Goal: Information Seeking & Learning: Check status

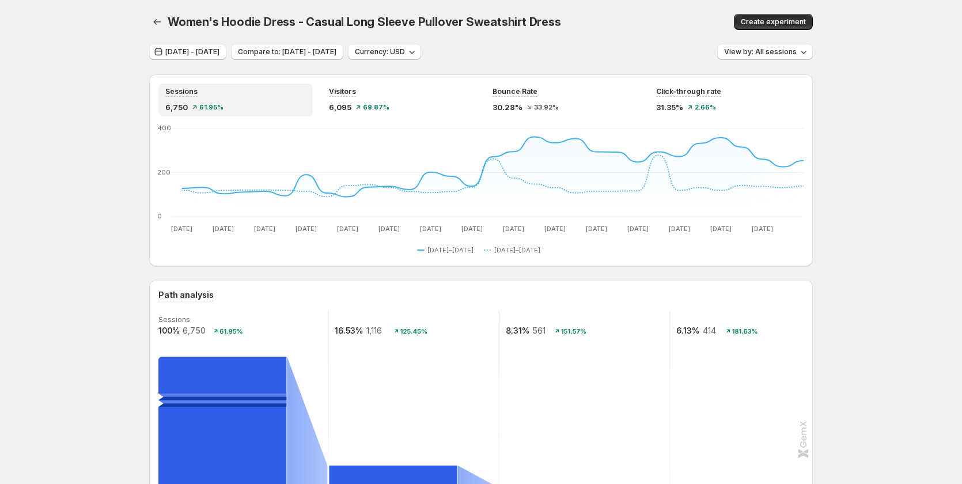
scroll to position [858, 0]
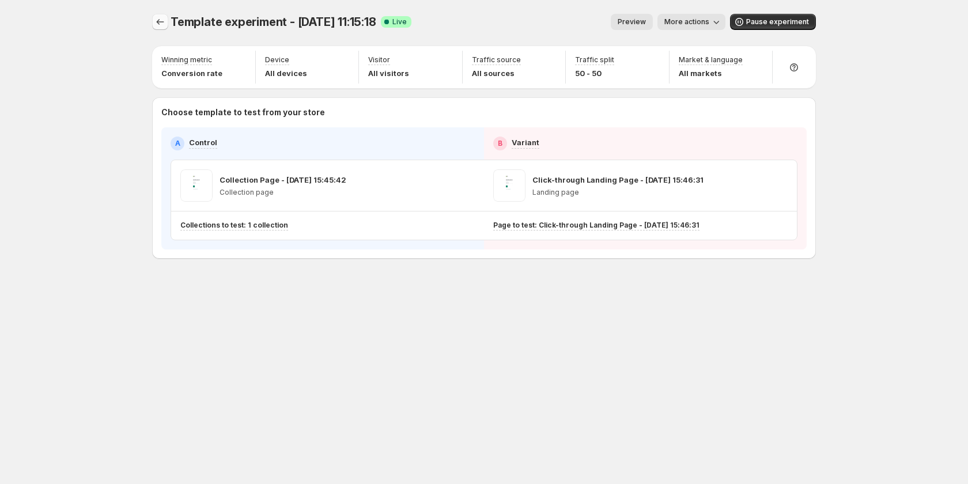
click at [165, 25] on icon "Experiments" at bounding box center [160, 22] width 12 height 12
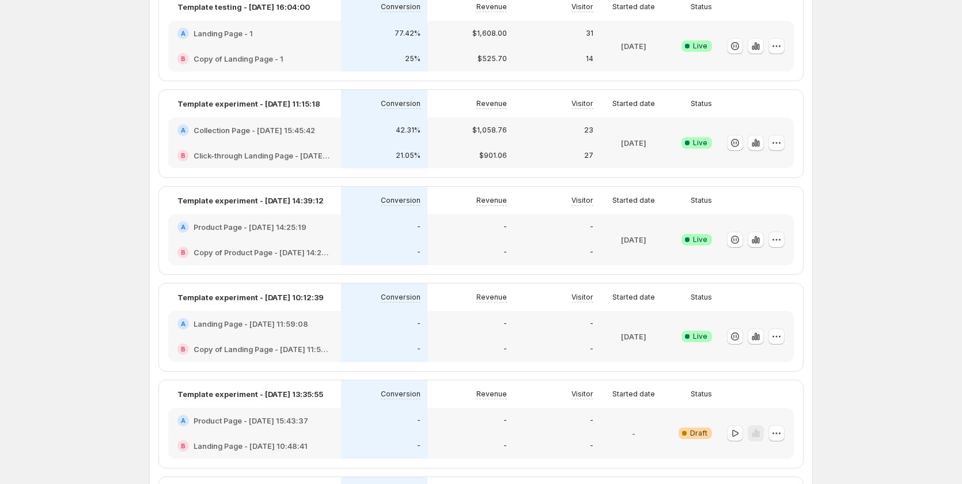
scroll to position [115, 0]
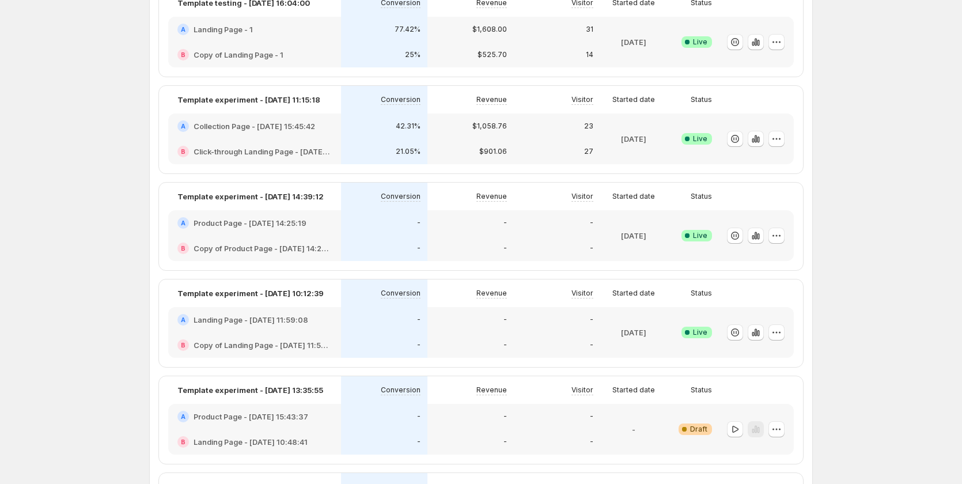
click at [359, 135] on div "42.31%" at bounding box center [384, 125] width 86 height 25
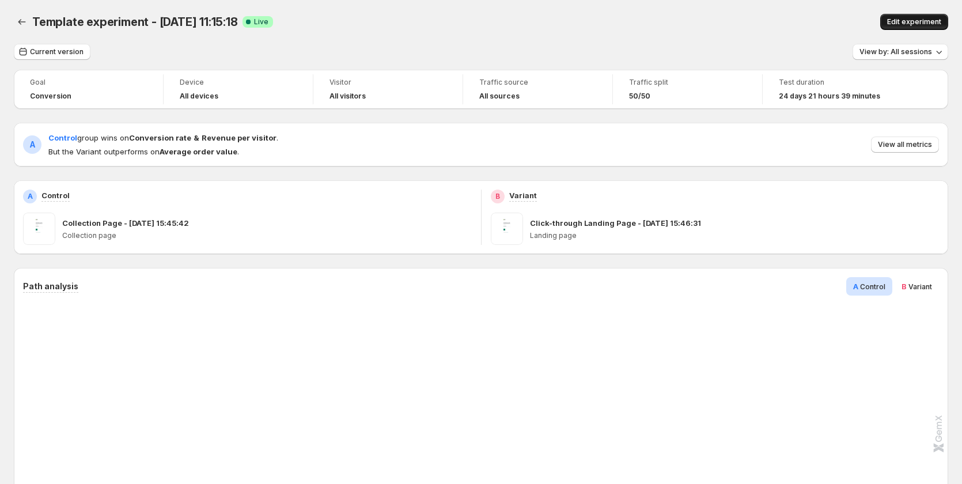
click at [920, 19] on span "Edit experiment" at bounding box center [914, 21] width 54 height 9
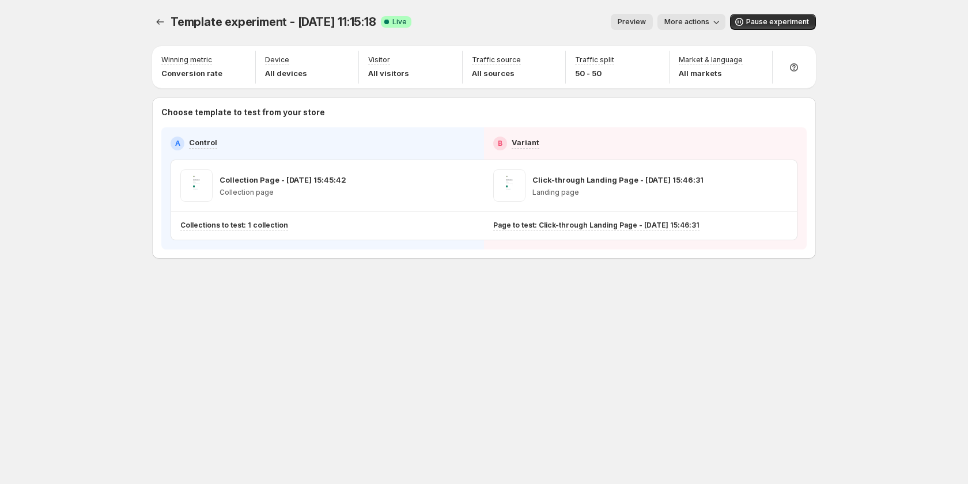
click at [692, 19] on span "More actions" at bounding box center [686, 21] width 45 height 9
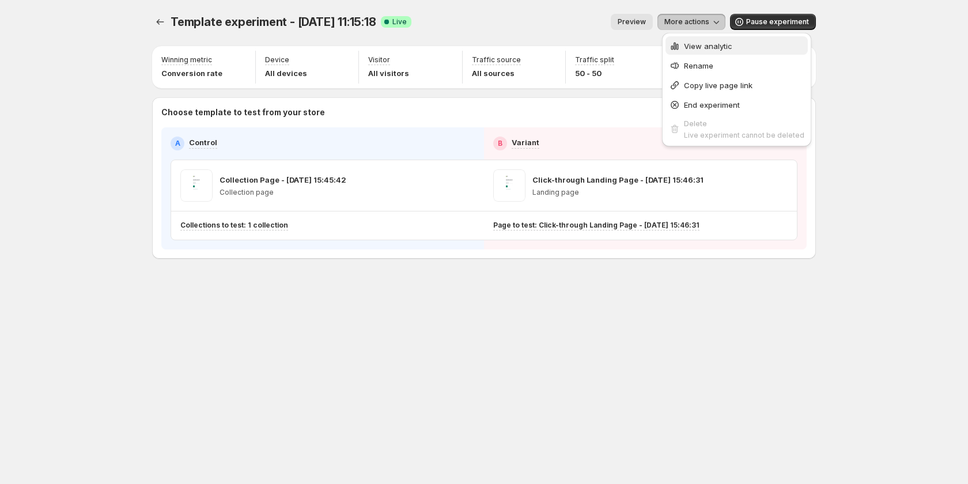
click at [699, 41] on span "View analytic" at bounding box center [708, 45] width 48 height 9
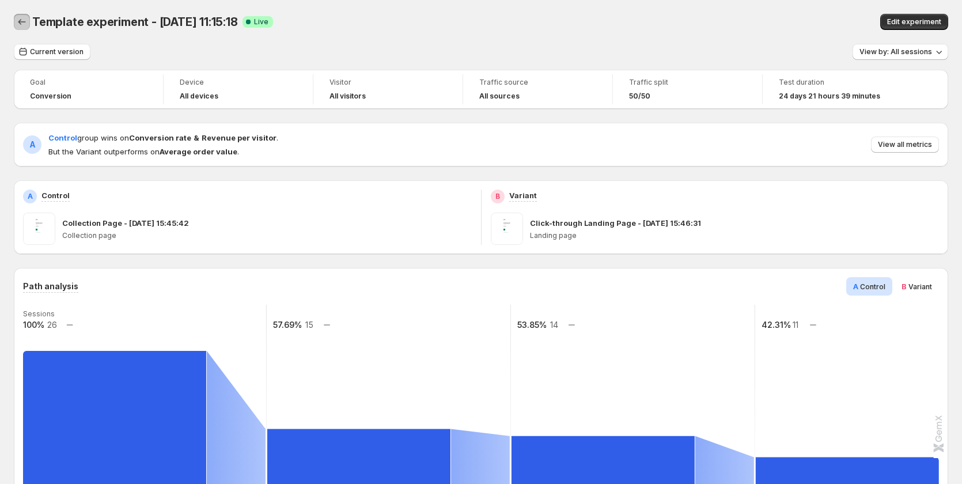
click at [28, 19] on button "Back" at bounding box center [22, 22] width 16 height 16
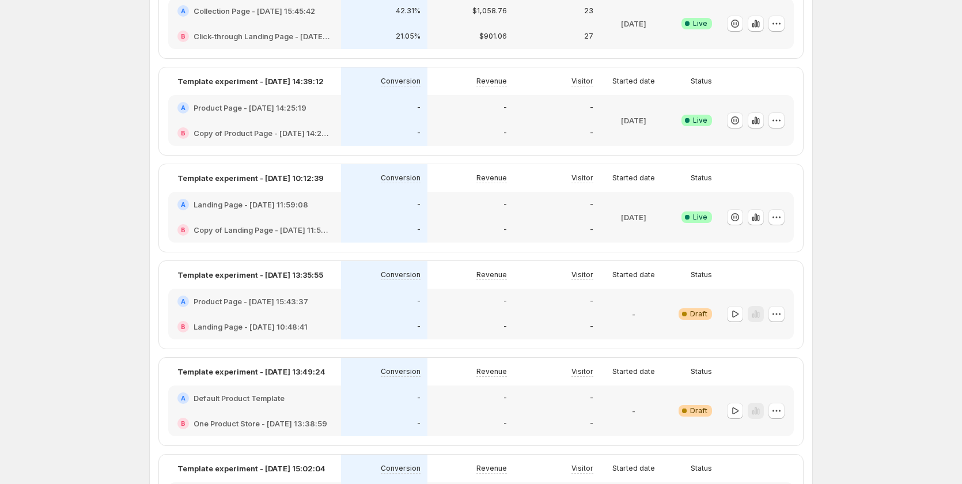
scroll to position [173, 0]
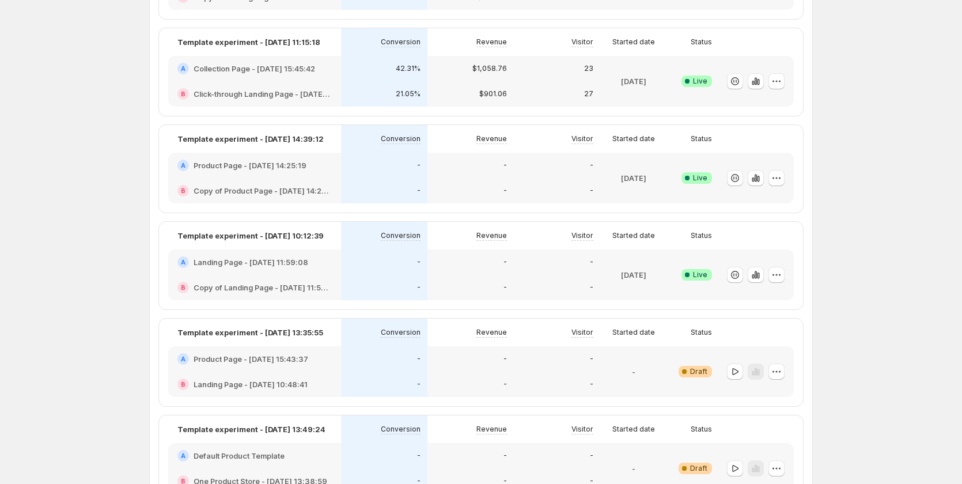
click at [389, 185] on div "-" at bounding box center [384, 191] width 73 height 12
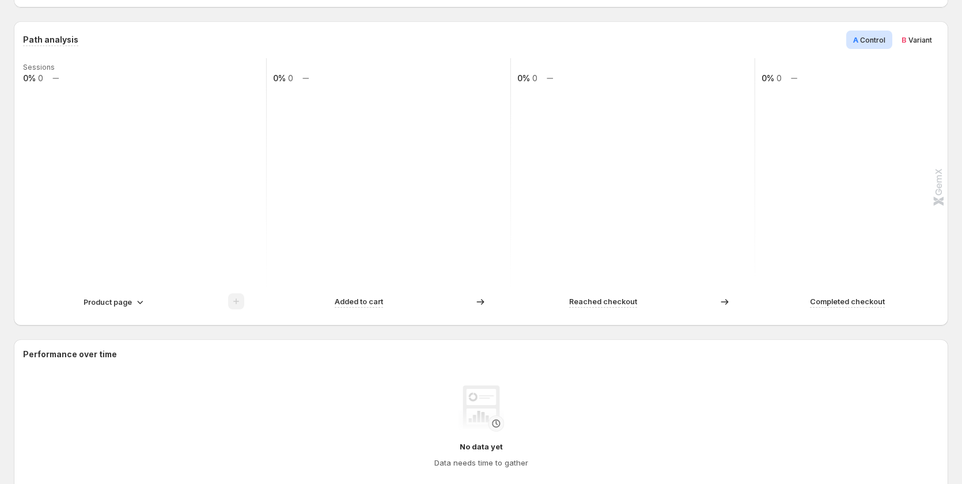
scroll to position [288, 0]
click at [923, 37] on span "Variant" at bounding box center [920, 37] width 24 height 9
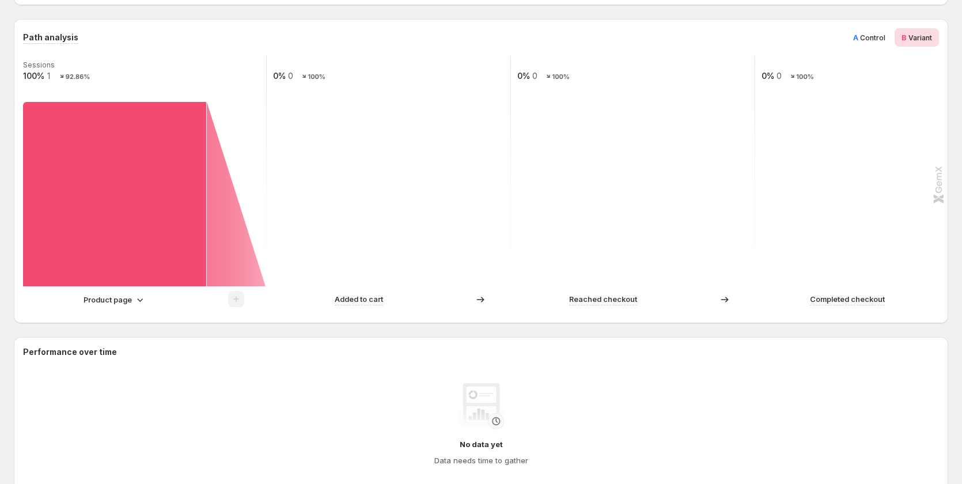
click at [862, 31] on div "A Control" at bounding box center [869, 37] width 46 height 18
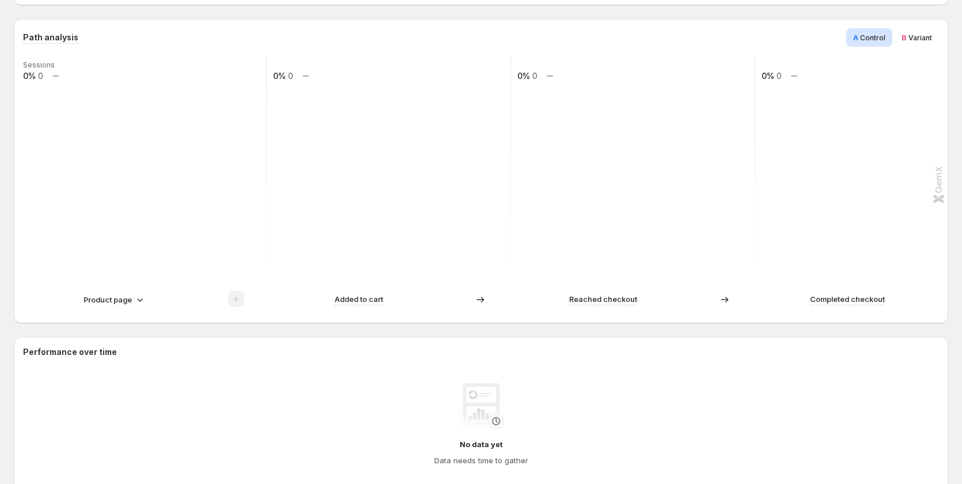
click at [122, 295] on p "Product page" at bounding box center [108, 300] width 48 height 12
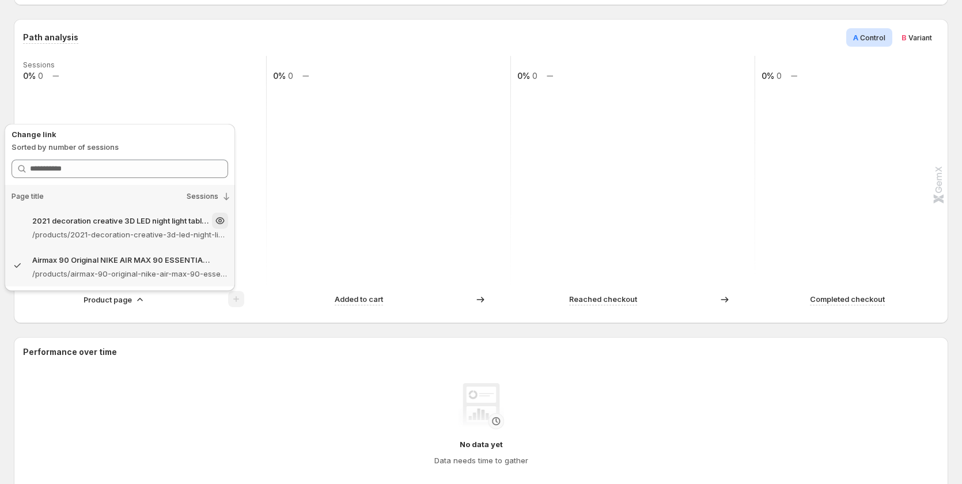
click at [118, 230] on p "/products/2021-decoration-creative-3d-led-night-light-table-lamp-children-bedro…" at bounding box center [130, 235] width 196 height 12
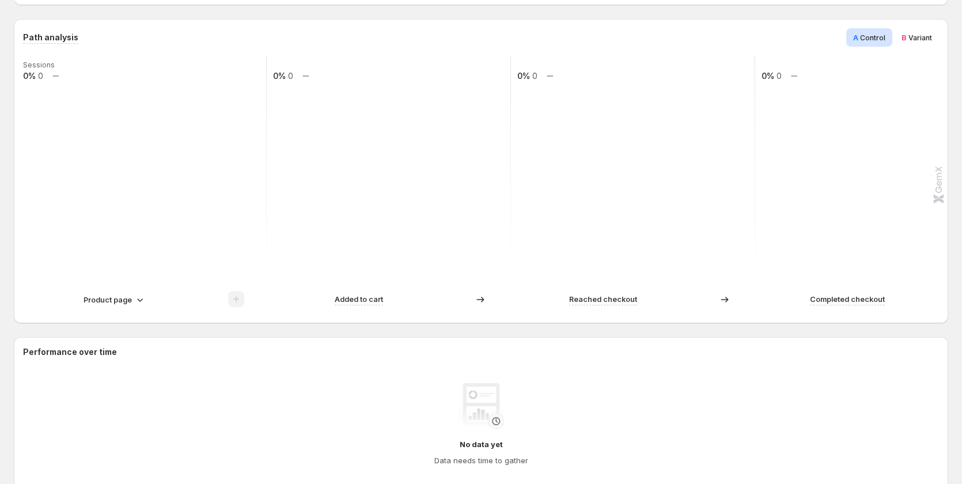
click at [112, 302] on p "Product page" at bounding box center [108, 300] width 48 height 12
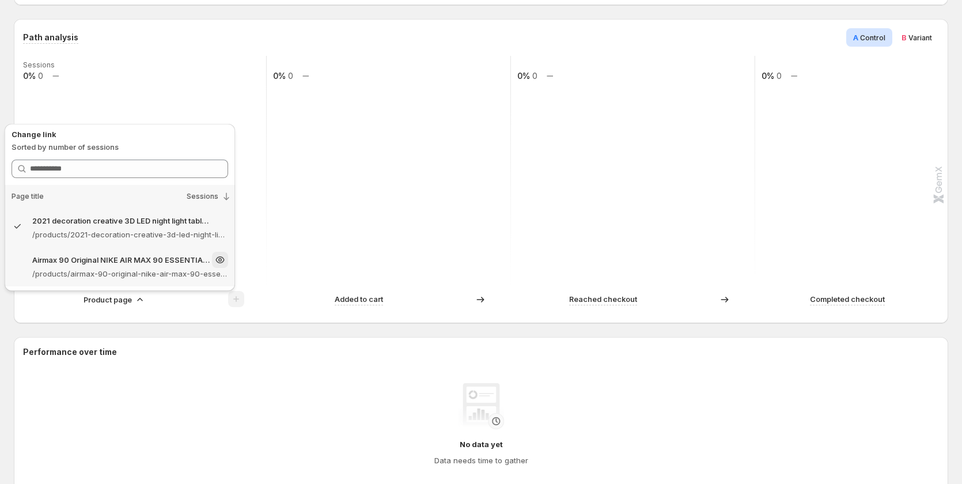
click at [126, 271] on p "/products/airmax-90-original-nike-air-max-90-essential-mens-running-shoes-sport…" at bounding box center [130, 274] width 196 height 12
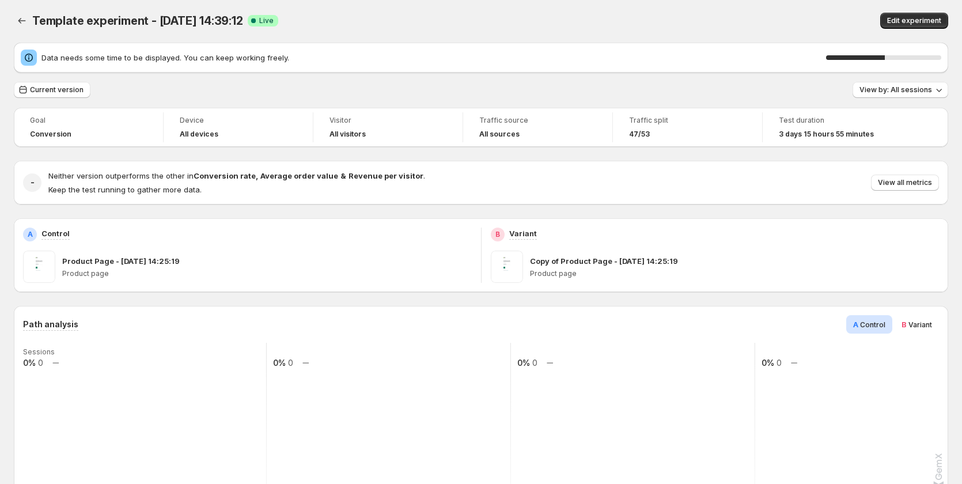
scroll to position [0, 0]
click at [77, 94] on span "Current version" at bounding box center [57, 90] width 54 height 9
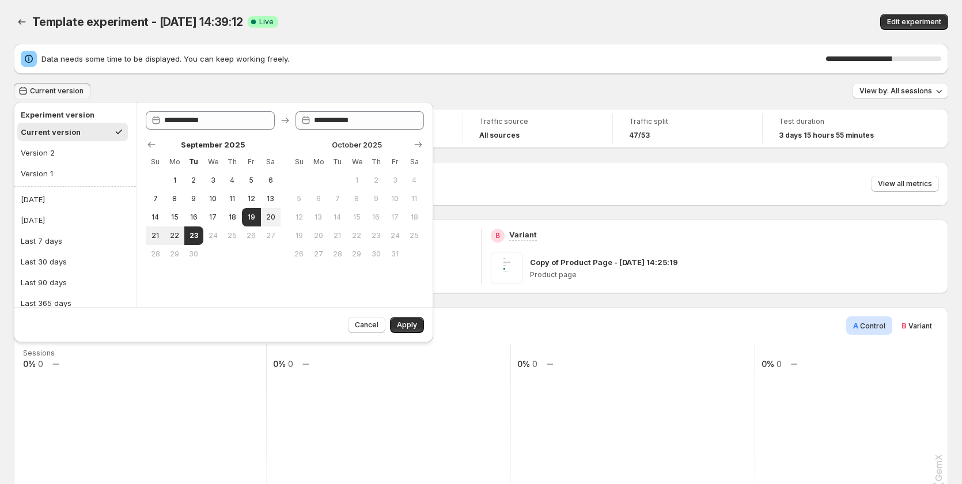
click at [275, 90] on div "Current version View by: All sessions" at bounding box center [481, 91] width 934 height 17
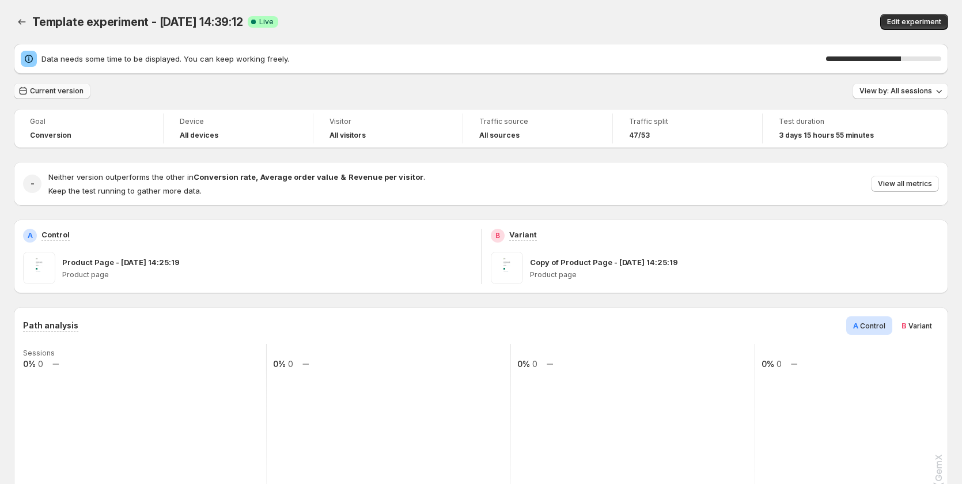
click at [40, 90] on span "Current version" at bounding box center [57, 90] width 54 height 9
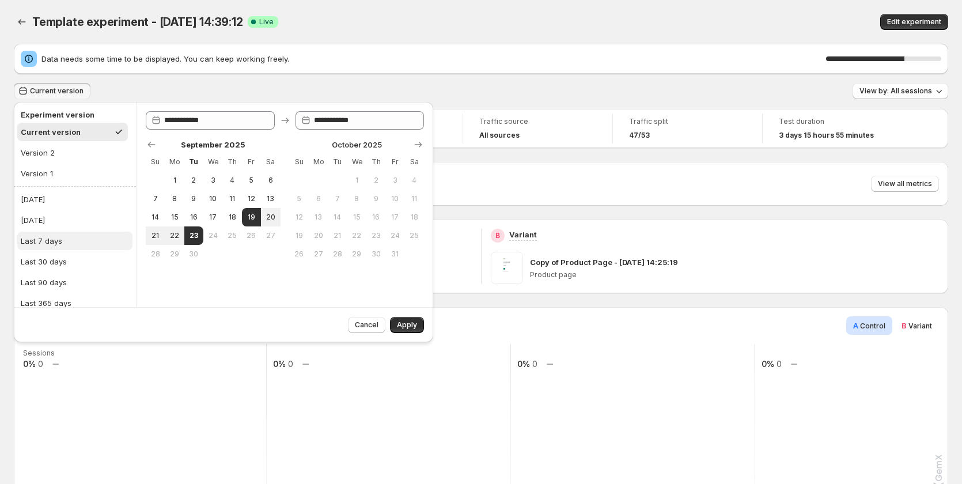
click at [63, 244] on button "Last 7 days" at bounding box center [74, 241] width 115 height 18
type input "**********"
click at [411, 325] on span "Apply" at bounding box center [407, 324] width 20 height 9
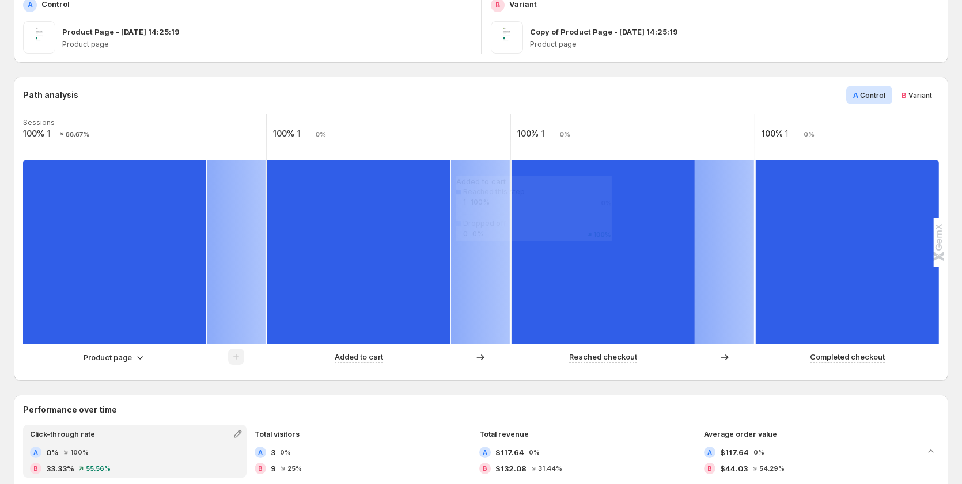
scroll to position [115, 0]
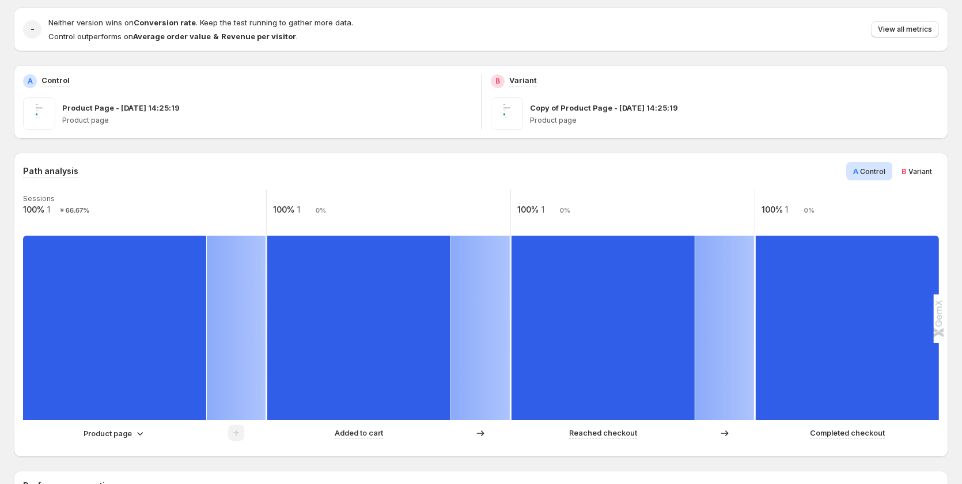
click at [931, 175] on span "Variant" at bounding box center [920, 171] width 24 height 9
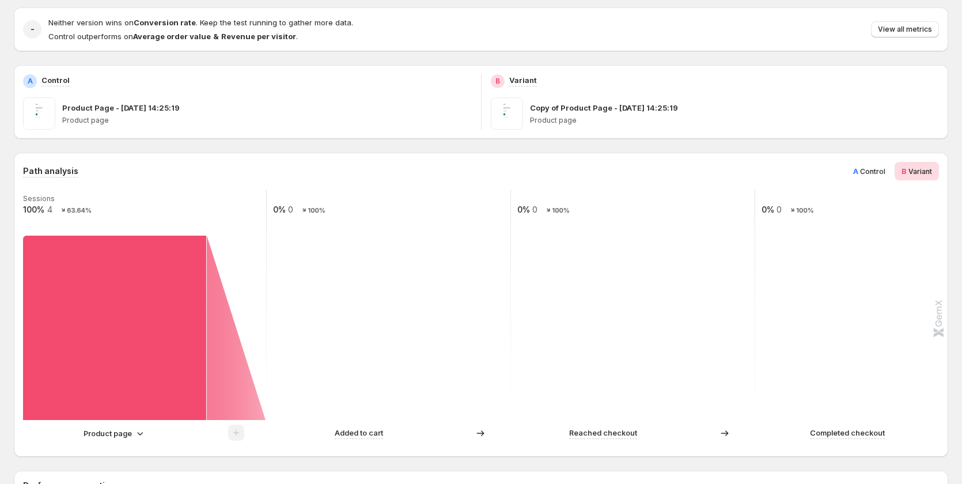
click at [882, 170] on span "Control" at bounding box center [872, 171] width 25 height 9
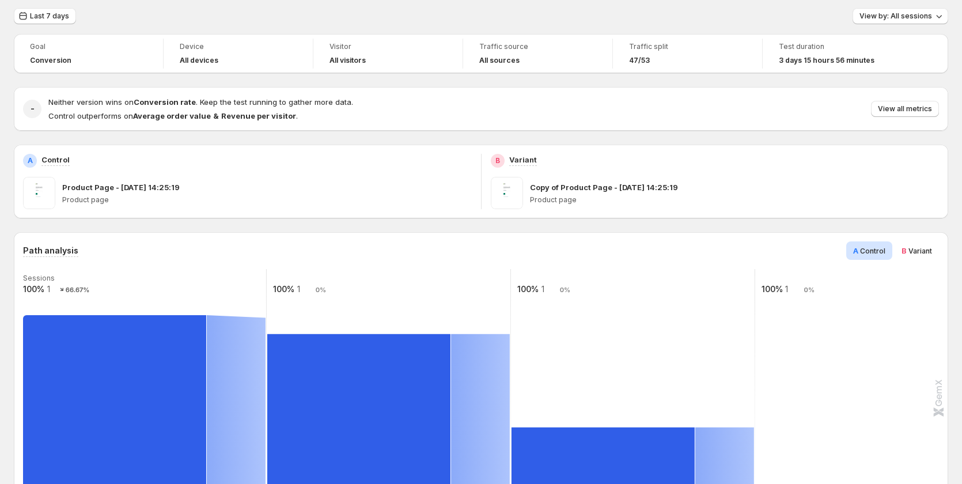
scroll to position [0, 0]
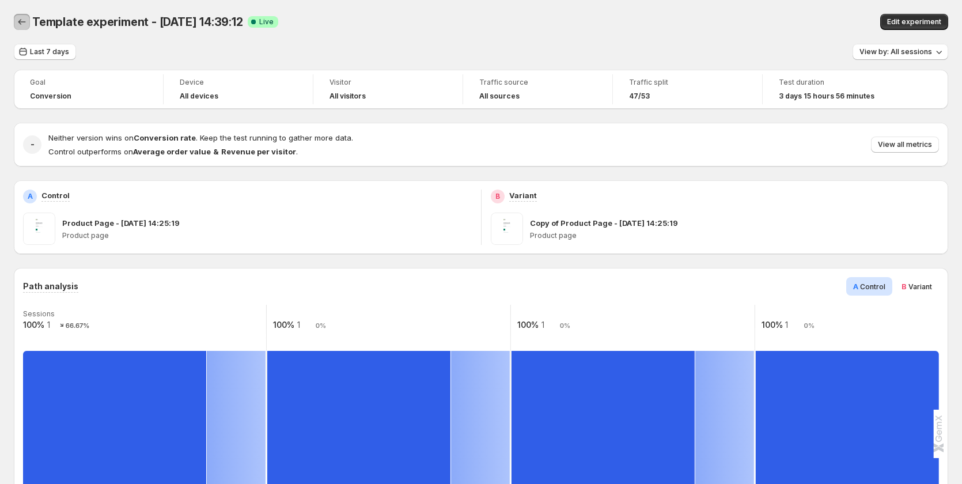
click at [18, 19] on icon "Back" at bounding box center [22, 22] width 12 height 12
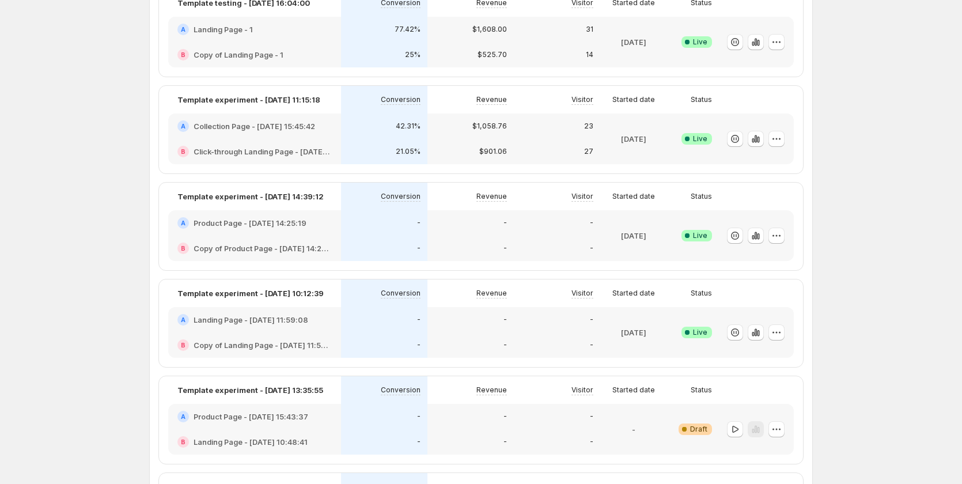
scroll to position [173, 0]
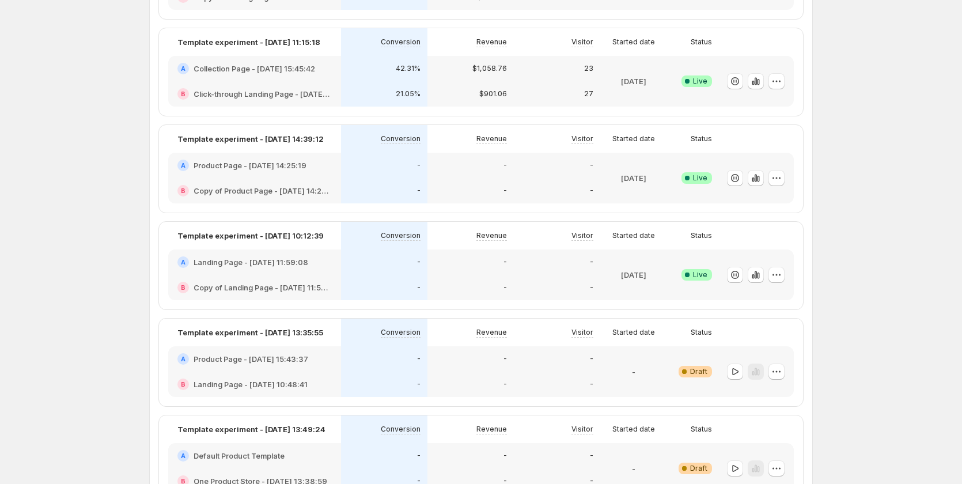
click at [436, 271] on div "-" at bounding box center [470, 261] width 86 height 25
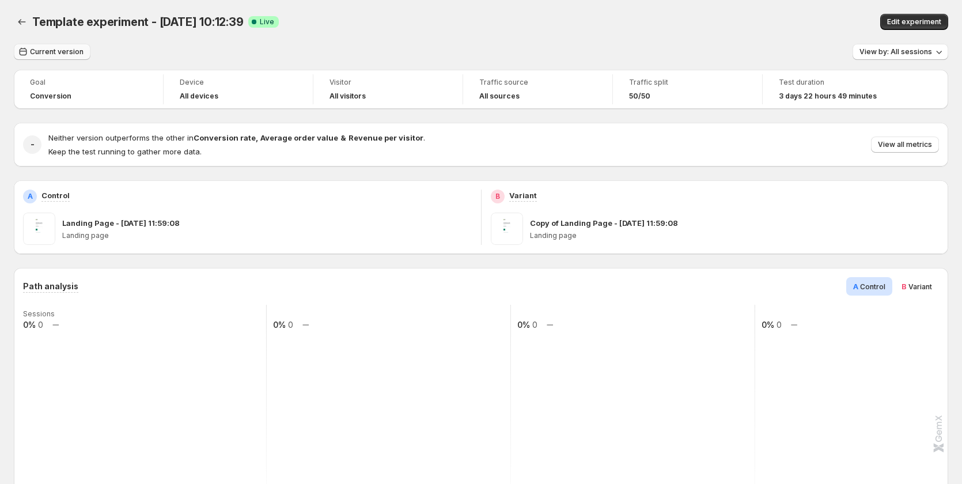
click at [62, 50] on span "Current version" at bounding box center [57, 51] width 54 height 9
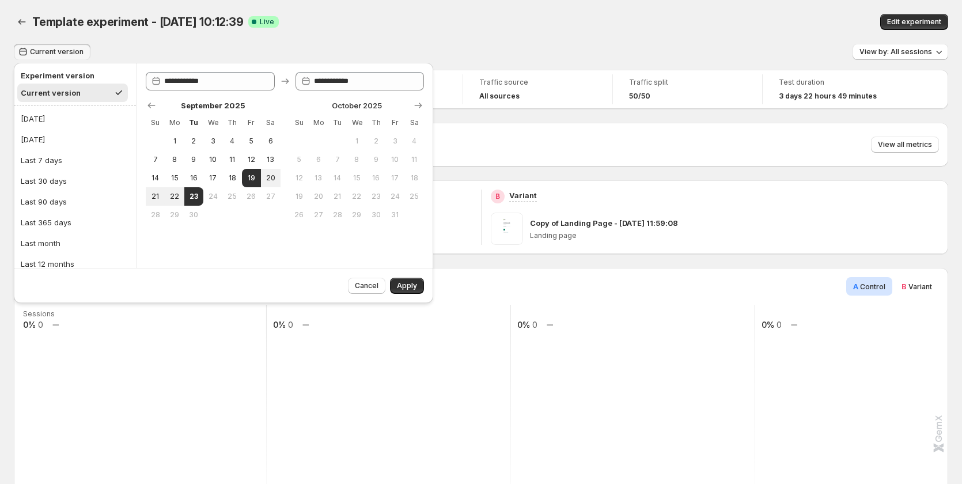
click at [450, 12] on div "Template experiment - [DATE] 10:12:39. This page is ready Template experiment -…" at bounding box center [481, 22] width 934 height 44
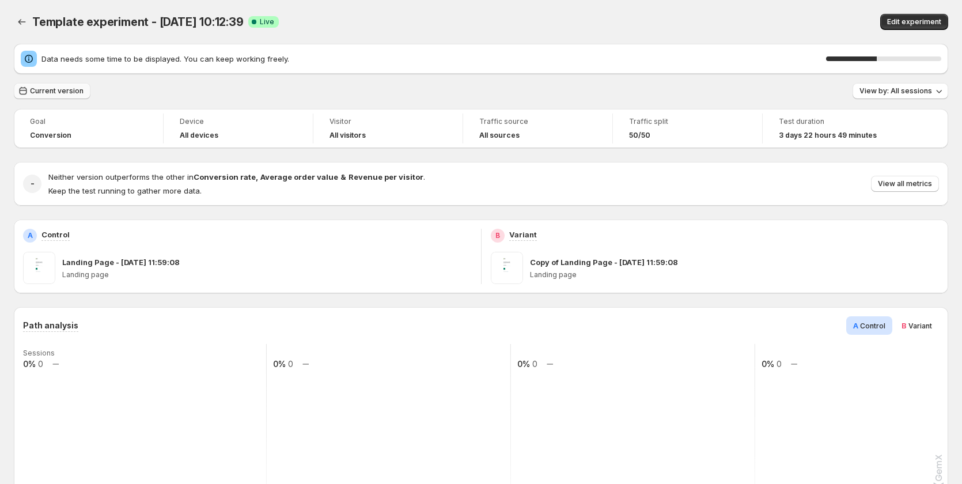
click at [57, 94] on span "Current version" at bounding box center [57, 90] width 54 height 9
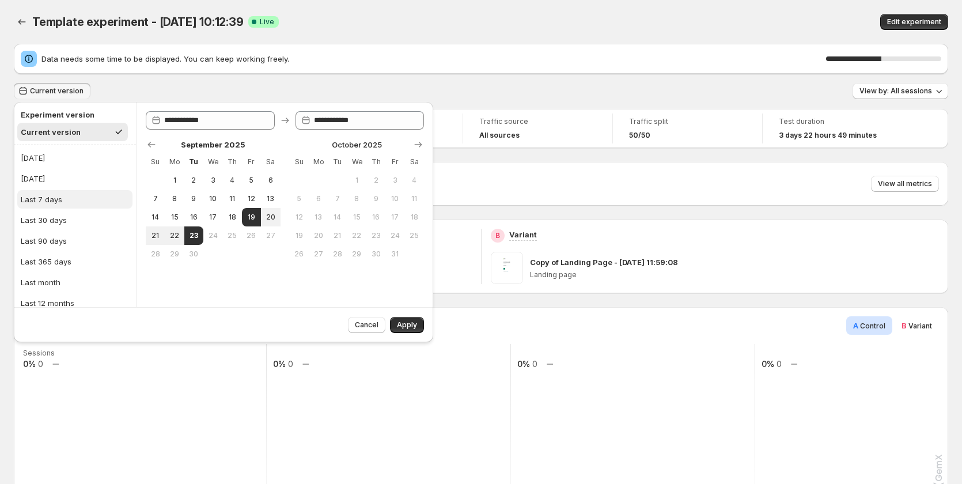
click at [68, 204] on button "Last 7 days" at bounding box center [74, 199] width 115 height 18
type input "**********"
click at [411, 320] on button "Apply" at bounding box center [407, 325] width 34 height 16
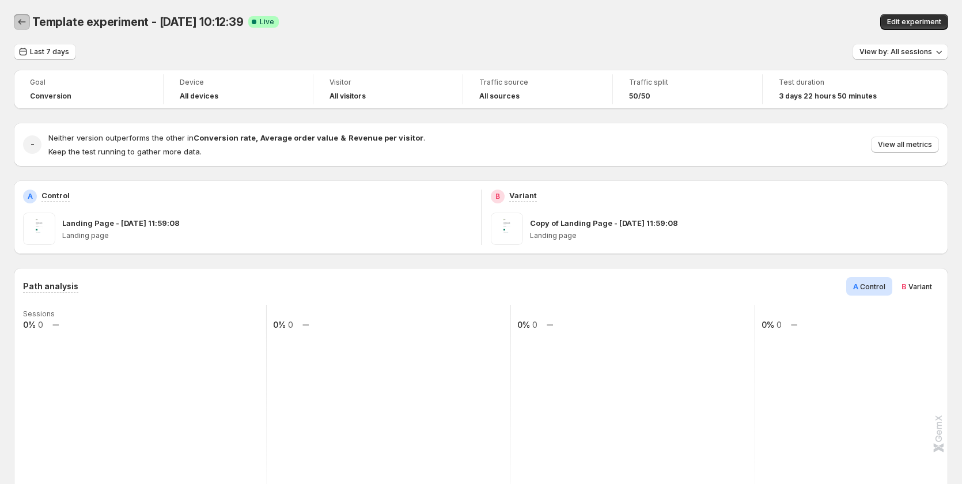
click at [24, 18] on icon "Back" at bounding box center [22, 22] width 12 height 12
